Goal: Task Accomplishment & Management: Manage account settings

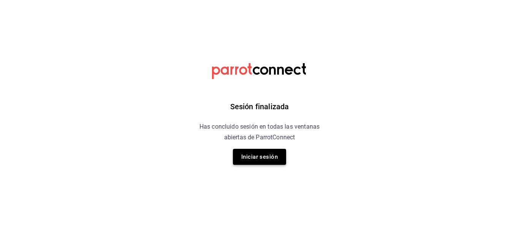
click at [262, 161] on button "Iniciar sesión" at bounding box center [259, 157] width 53 height 16
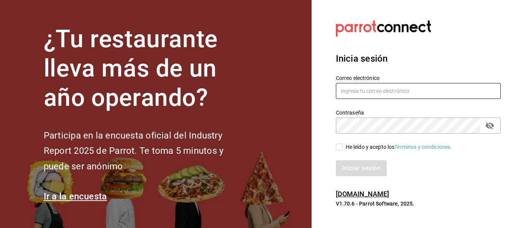
click at [396, 85] on input "text" at bounding box center [418, 91] width 165 height 16
type input "[EMAIL_ADDRESS][DOMAIN_NAME]"
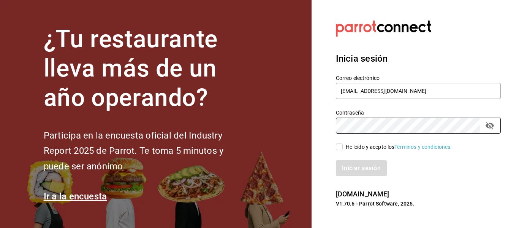
click at [341, 148] on input "He leído y acepto los Términos y condiciones." at bounding box center [339, 146] width 7 height 7
checkbox input "true"
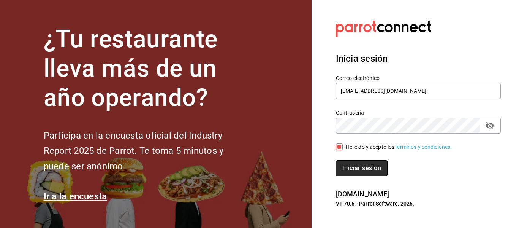
click at [347, 166] on button "Iniciar sesión" at bounding box center [362, 168] width 52 height 16
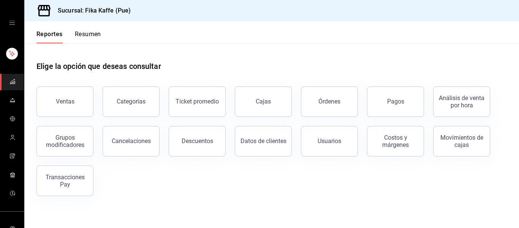
click at [11, 174] on icon "mailbox folders" at bounding box center [12, 174] width 6 height 6
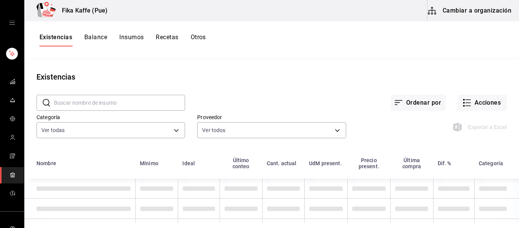
click at [97, 39] on button "Balance" at bounding box center [95, 39] width 23 height 13
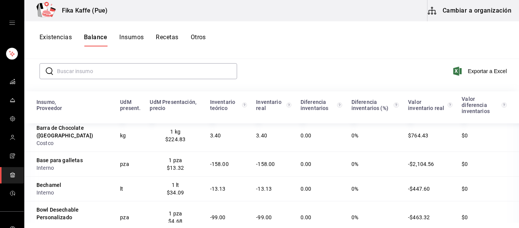
scroll to position [162, 0]
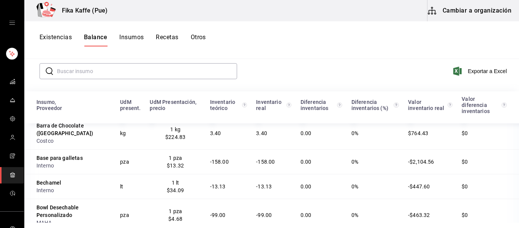
click at [239, 149] on td "-158.00" at bounding box center [229, 161] width 46 height 25
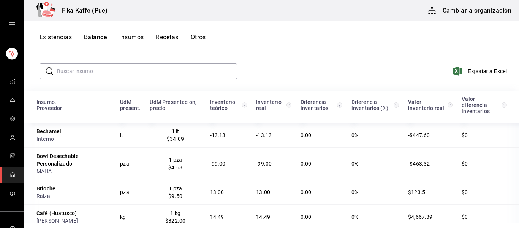
scroll to position [215, 0]
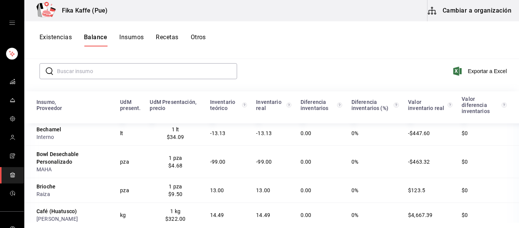
click at [239, 145] on td "-99.00" at bounding box center [229, 161] width 46 height 32
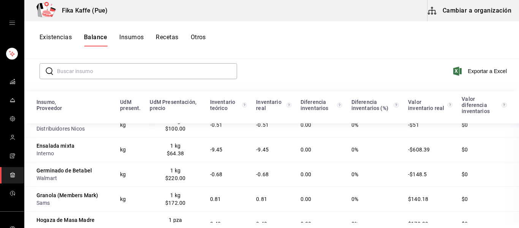
scroll to position [625, 0]
click at [230, 136] on td "-9.45" at bounding box center [229, 148] width 46 height 25
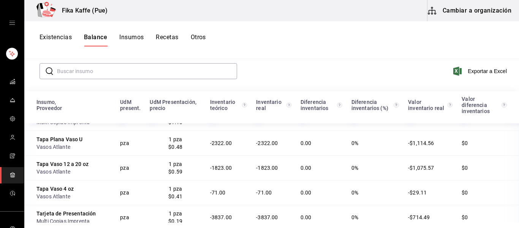
scroll to position [102, 0]
